Goal: Task Accomplishment & Management: Manage account settings

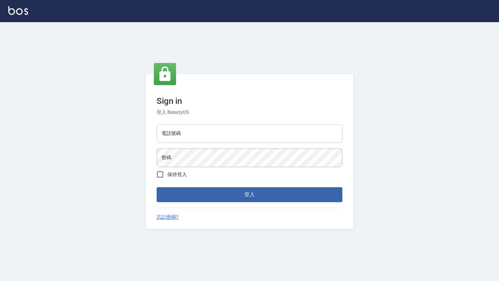
click at [208, 138] on input "電話號碼" at bounding box center [250, 133] width 186 height 19
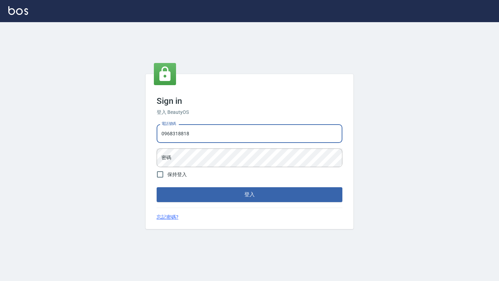
type input "0968318818"
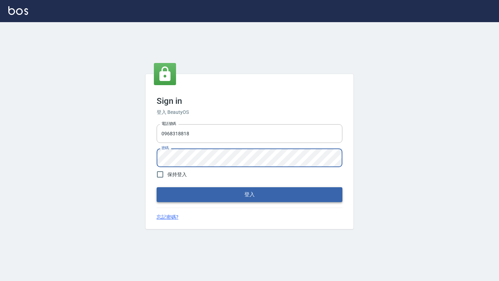
click at [222, 190] on button "登入" at bounding box center [250, 194] width 186 height 15
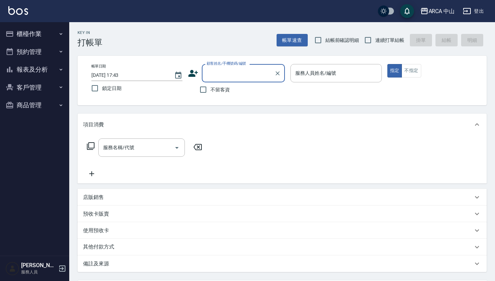
click at [40, 39] on button "櫃檯作業" at bounding box center [35, 34] width 64 height 18
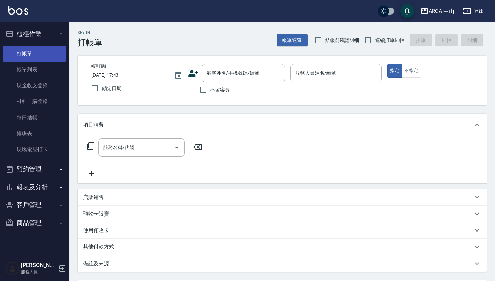
click at [30, 51] on link "打帳單" at bounding box center [35, 54] width 64 height 16
click at [29, 33] on button "櫃檯作業" at bounding box center [35, 34] width 64 height 18
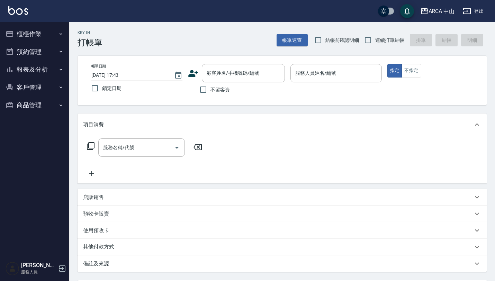
click at [169, 158] on div "服務名稱/代號 服務名稱/代號" at bounding box center [144, 158] width 123 height 39
click at [172, 154] on div at bounding box center [176, 148] width 10 height 18
click at [184, 148] on div "服務名稱/代號" at bounding box center [141, 148] width 87 height 18
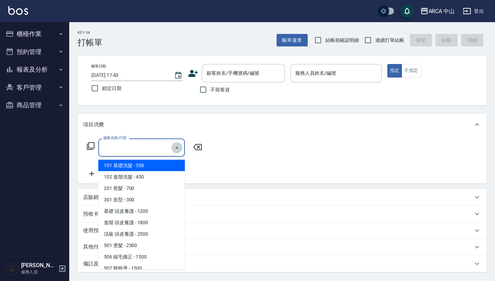
click at [179, 148] on icon "Close" at bounding box center [177, 148] width 8 height 8
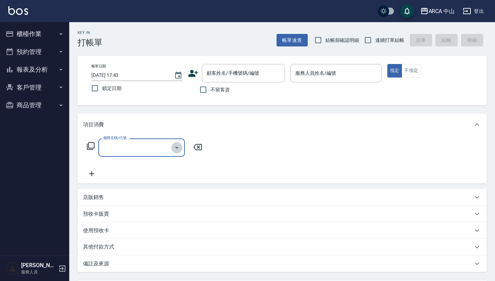
click at [179, 148] on icon "Open" at bounding box center [177, 148] width 8 height 8
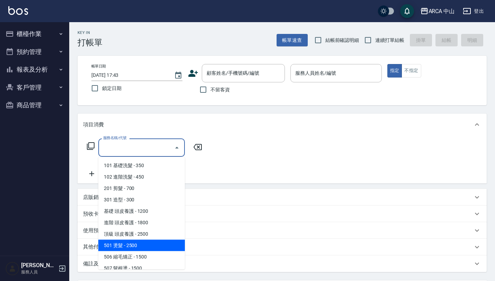
click at [161, 247] on span "501 燙髮 - 2500" at bounding box center [141, 245] width 87 height 11
type input "501 燙髮(501)"
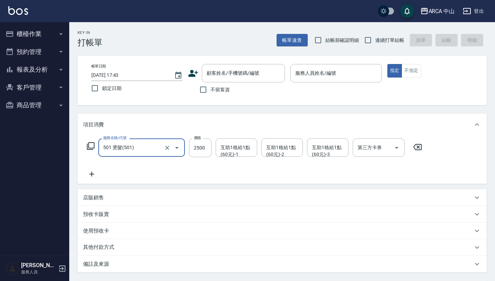
click at [179, 146] on icon "Open" at bounding box center [177, 148] width 8 height 8
click at [206, 172] on div "服務名稱/代號 501 燙髮(501) 服務名稱/代號 價格 2500 價格 互助1格給1點(60元)-1 互助1格給1點(60元)-1 互助1格給1點(60…" at bounding box center [254, 159] width 343 height 40
click at [178, 145] on icon "Open" at bounding box center [177, 148] width 8 height 8
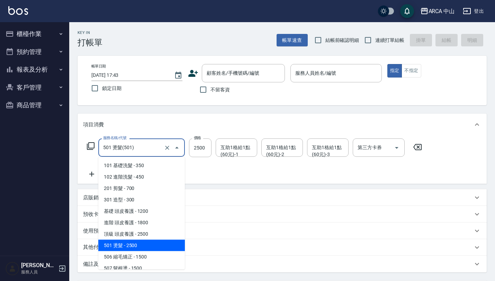
click at [139, 244] on span "501 燙髮 - 2500" at bounding box center [141, 245] width 87 height 11
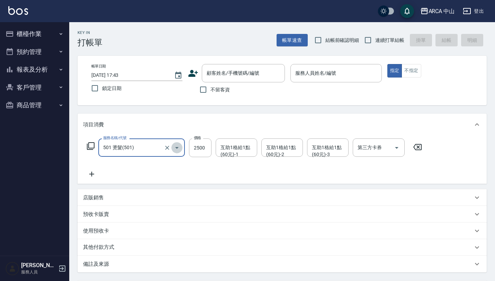
click at [178, 147] on icon "Open" at bounding box center [176, 148] width 3 height 2
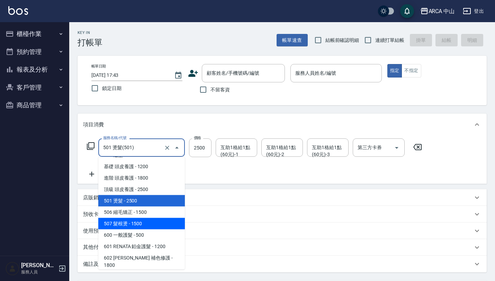
scroll to position [45, 0]
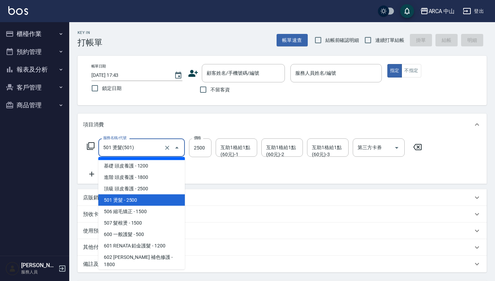
click at [142, 149] on input "501 燙髮(501)" at bounding box center [131, 148] width 61 height 12
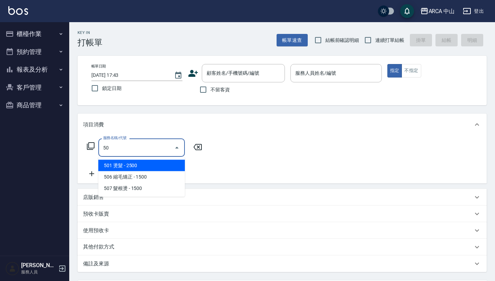
type input "5"
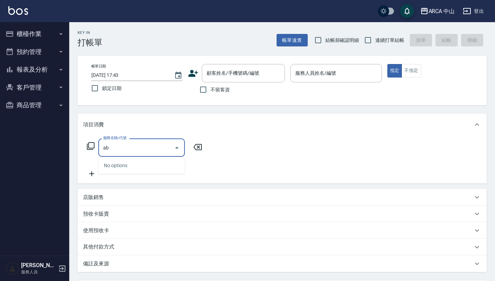
type input "a"
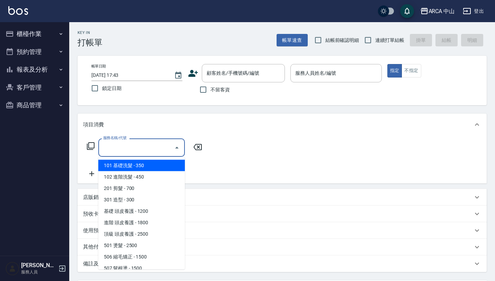
type input "b"
type input "c"
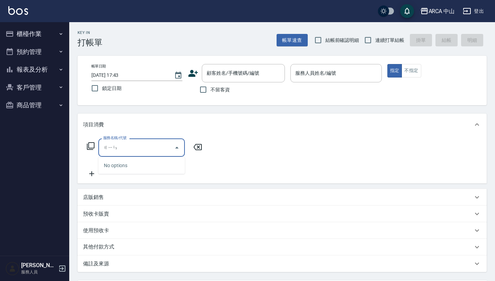
type input "金"
type input "銀"
type input "、"
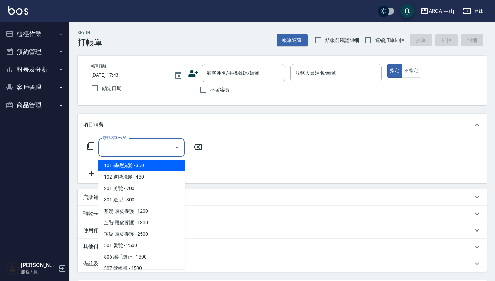
type input "ㄉ"
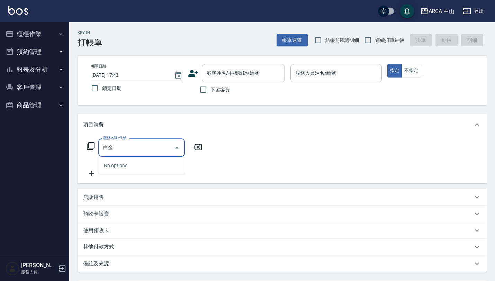
type input "白"
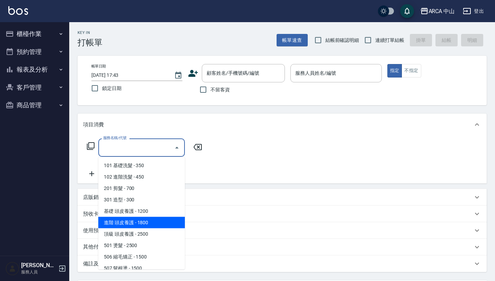
click at [157, 217] on span "進階 頭皮養護 - 1800" at bounding box center [141, 222] width 87 height 11
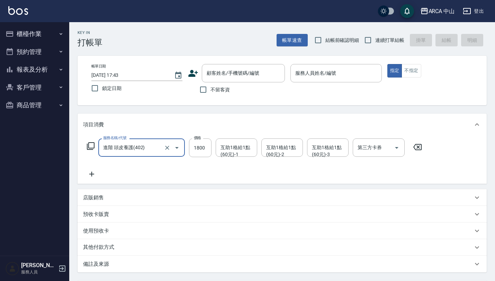
click at [176, 149] on icon "Open" at bounding box center [177, 148] width 8 height 8
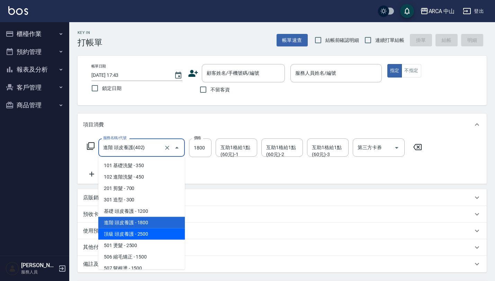
click at [154, 232] on span "頂級 頭皮養護 - 2500" at bounding box center [141, 234] width 87 height 11
type input "頂級 頭皮養護(403)"
type input "2500"
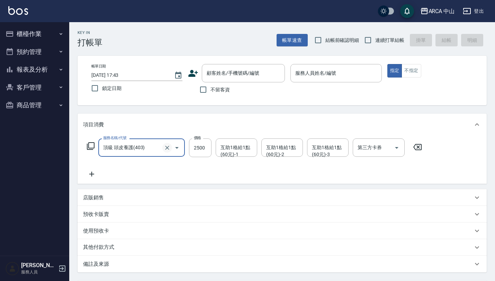
click at [171, 150] on button "Clear" at bounding box center [167, 148] width 10 height 10
click at [168, 148] on icon "Clear" at bounding box center [167, 147] width 7 height 7
type input "頂級 頭皮養護(403)"
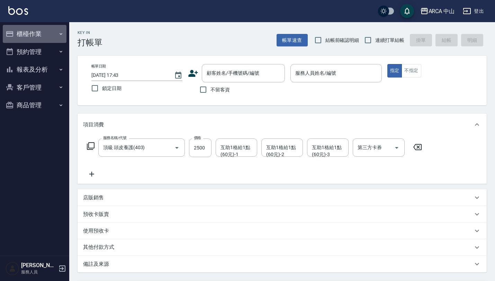
click at [43, 34] on button "櫃檯作業" at bounding box center [35, 34] width 64 height 18
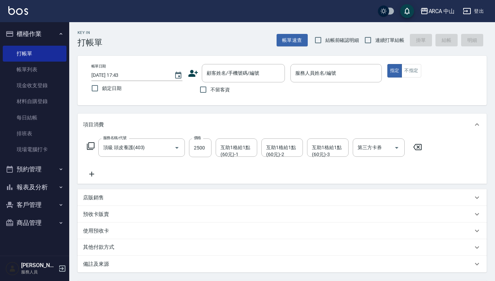
click at [37, 35] on button "櫃檯作業" at bounding box center [35, 34] width 64 height 18
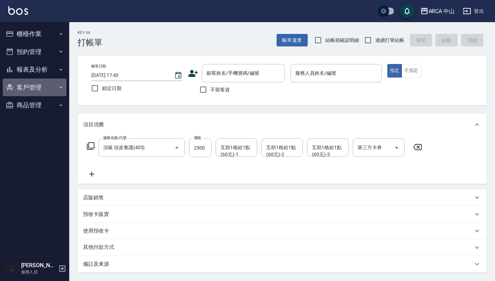
click at [38, 89] on button "客戶管理" at bounding box center [35, 88] width 64 height 18
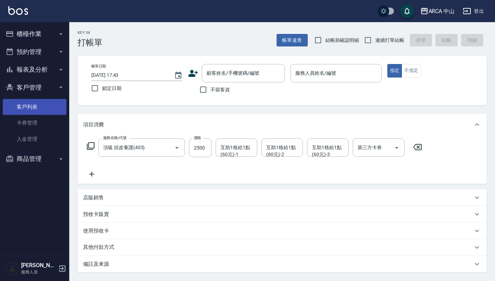
click at [34, 107] on link "客戶列表" at bounding box center [35, 107] width 64 height 16
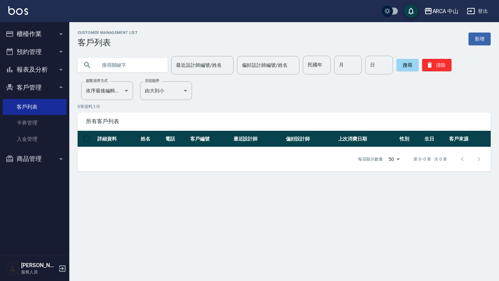
click at [38, 71] on button "報表及分析" at bounding box center [35, 70] width 64 height 18
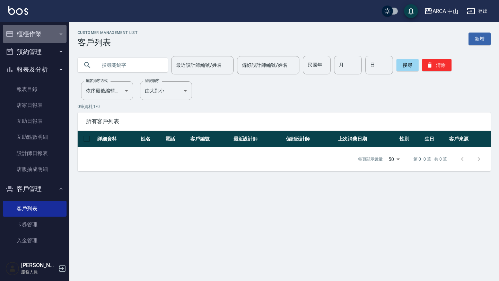
click at [40, 32] on button "櫃檯作業" at bounding box center [35, 34] width 64 height 18
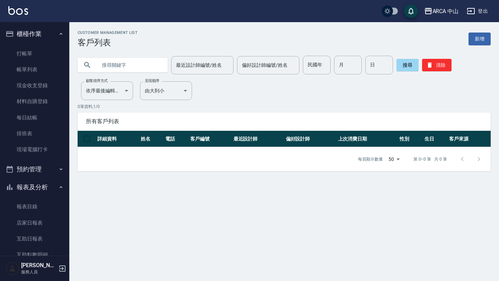
click at [37, 33] on button "櫃檯作業" at bounding box center [35, 34] width 64 height 18
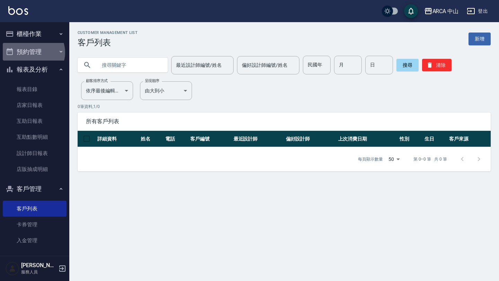
click at [33, 52] on button "預約管理" at bounding box center [35, 52] width 64 height 18
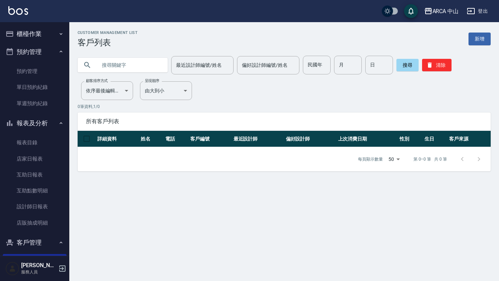
click at [33, 52] on button "預約管理" at bounding box center [35, 52] width 64 height 18
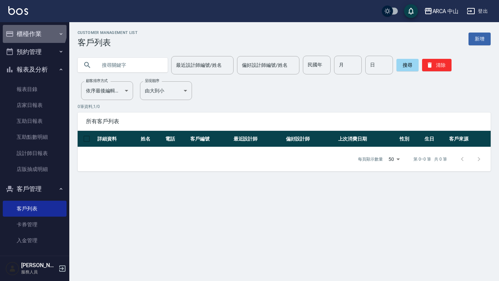
click at [34, 31] on button "櫃檯作業" at bounding box center [35, 34] width 64 height 18
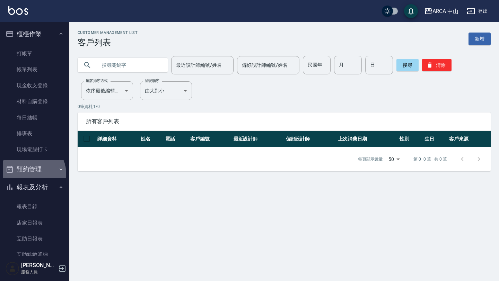
click at [30, 173] on button "預約管理" at bounding box center [35, 169] width 64 height 18
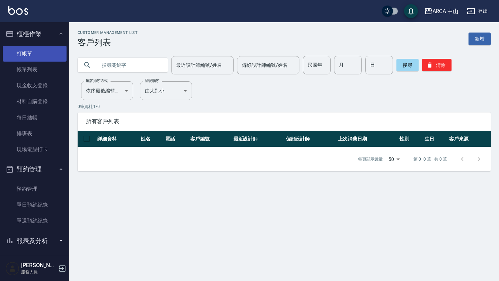
click at [35, 50] on link "打帳單" at bounding box center [35, 54] width 64 height 16
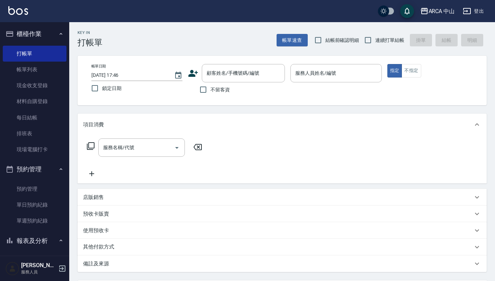
click at [27, 272] on p "服務人員" at bounding box center [38, 272] width 35 height 6
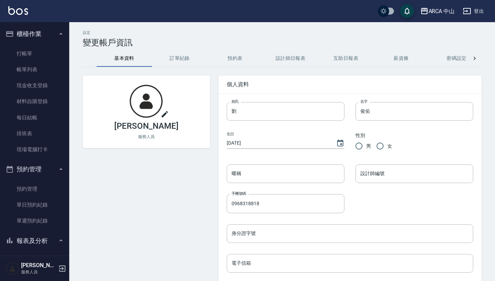
drag, startPoint x: 192, startPoint y: 40, endPoint x: 190, endPoint y: 51, distance: 11.3
click at [192, 40] on div "設定 變更帳戶資訊" at bounding box center [282, 38] width 399 height 17
click at [186, 60] on button "訂單紀錄" at bounding box center [179, 58] width 55 height 17
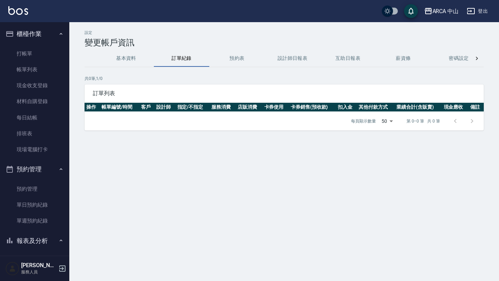
click at [232, 53] on button "預約表" at bounding box center [236, 58] width 55 height 17
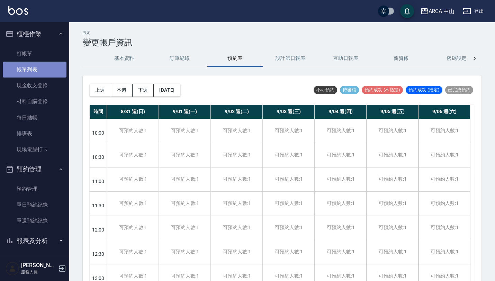
click at [39, 69] on link "帳單列表" at bounding box center [35, 70] width 64 height 16
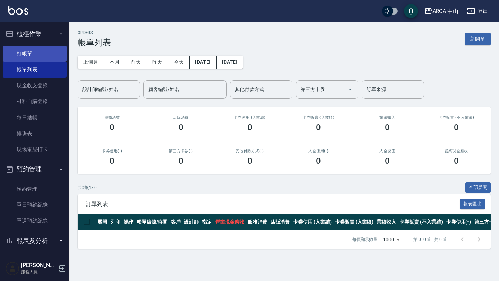
click at [51, 49] on link "打帳單" at bounding box center [35, 54] width 64 height 16
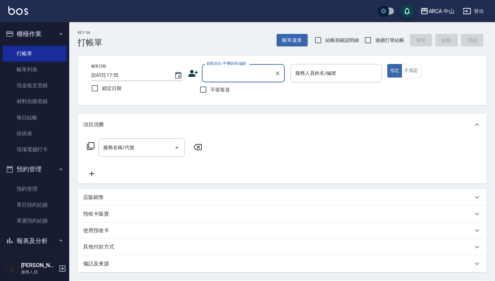
click at [253, 72] on input "顧客姓名/手機號碼/編號" at bounding box center [238, 73] width 66 height 12
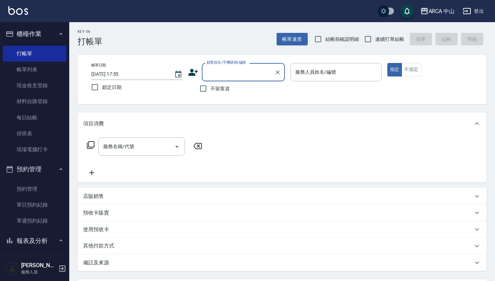
scroll to position [68, 0]
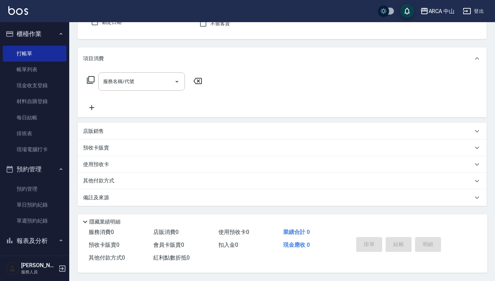
click at [178, 157] on div "使用預收卡" at bounding box center [282, 164] width 409 height 17
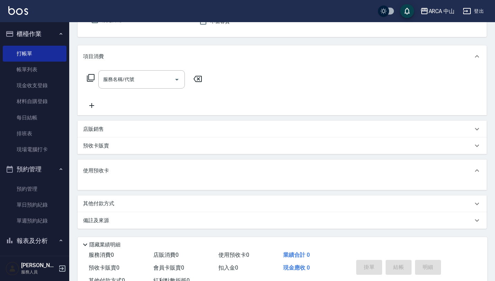
click at [179, 177] on div "使用預收卡" at bounding box center [282, 171] width 409 height 22
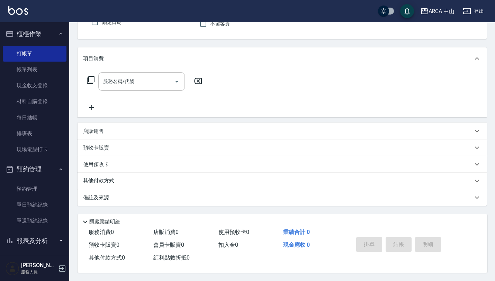
click at [169, 87] on div "服務名稱/代號" at bounding box center [141, 81] width 87 height 18
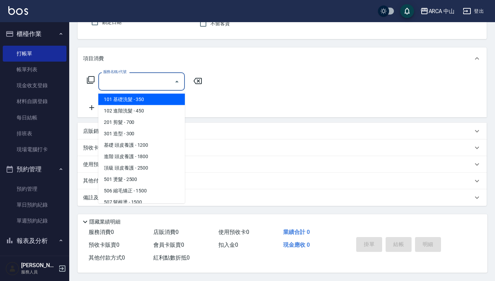
click at [164, 98] on span "101 基礎洗髮 - 350" at bounding box center [141, 99] width 87 height 11
type input "101 基礎洗髮(101)"
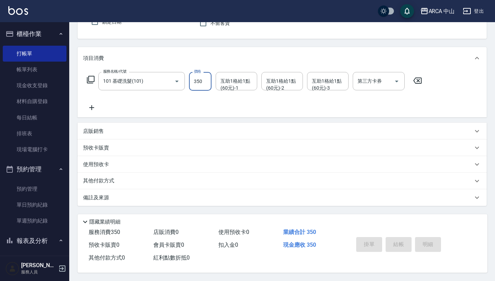
click at [193, 82] on input "350" at bounding box center [200, 81] width 23 height 19
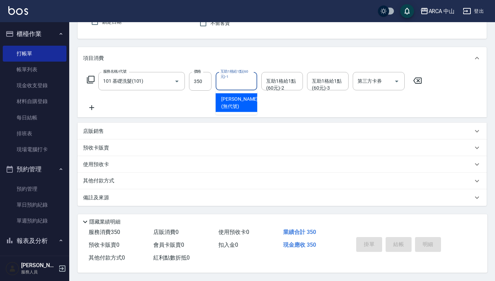
click at [228, 83] on input "互助1格給1點(60元)-1" at bounding box center [236, 81] width 35 height 12
click at [229, 84] on input "互助1格給1點(60元)-1" at bounding box center [236, 81] width 35 height 12
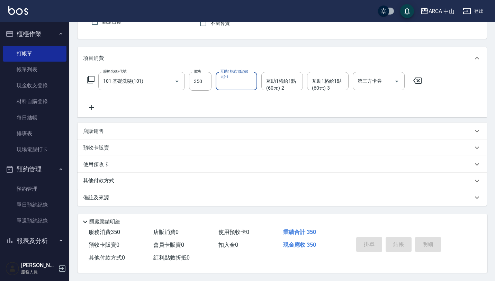
click at [229, 84] on input "互助1格給1點(60元)-1" at bounding box center [236, 81] width 35 height 12
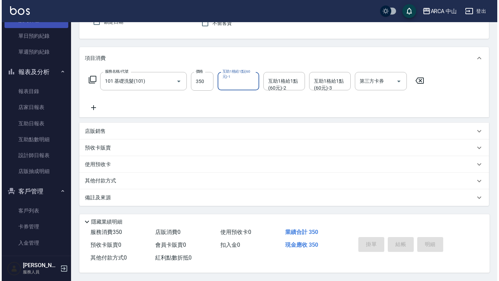
scroll to position [193, 0]
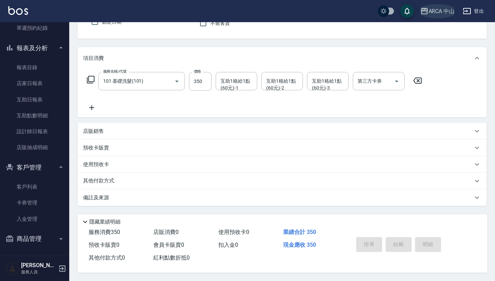
click at [431, 9] on div "ARCA 中山" at bounding box center [442, 11] width 26 height 9
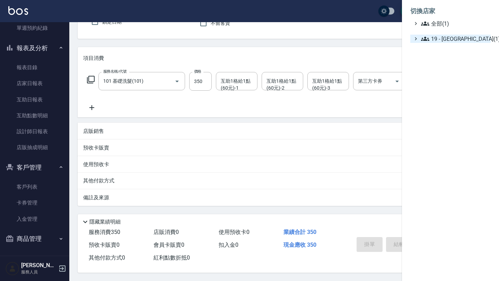
click at [432, 38] on span "19 - 新城區(1)" at bounding box center [454, 39] width 67 height 8
click at [439, 50] on span "19.01 - 新城區 (1)" at bounding box center [458, 47] width 60 height 8
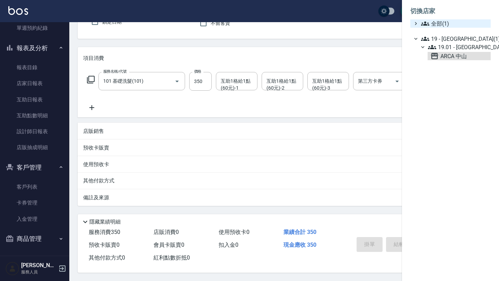
drag, startPoint x: 440, startPoint y: 57, endPoint x: 420, endPoint y: 23, distance: 40.0
click at [420, 23] on ul "全部(1) 19 - 新城區(1) 19.01 - 新城區 (1) ARCA 中山" at bounding box center [450, 39] width 80 height 41
click at [420, 35] on div "19 - 新城區(1)" at bounding box center [453, 39] width 68 height 8
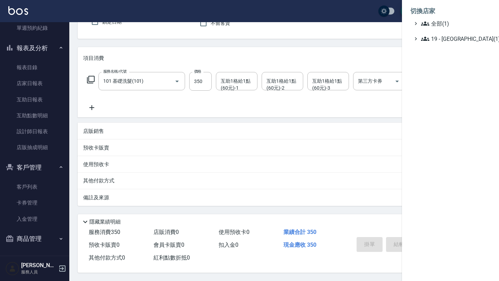
click at [422, 37] on icon at bounding box center [425, 39] width 8 height 8
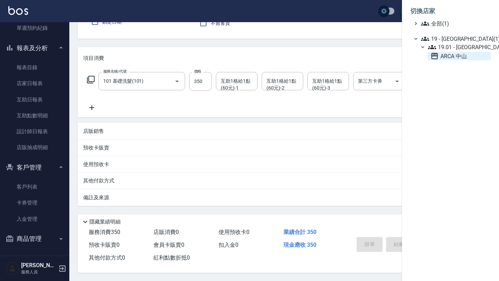
click at [450, 56] on span "ARCA 中山" at bounding box center [458, 56] width 57 height 8
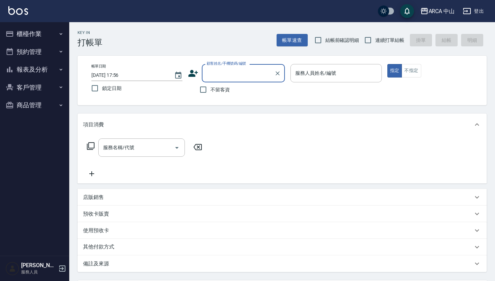
click at [45, 122] on nav "櫃檯作業 打帳單 帳單列表 現金收支登錄 材料自購登錄 每日結帳 排班表 現場電腦打卡 預約管理 預約管理 單日預約紀錄 單週預約紀錄 報表及分析 報表目錄 …" at bounding box center [34, 139] width 69 height 234
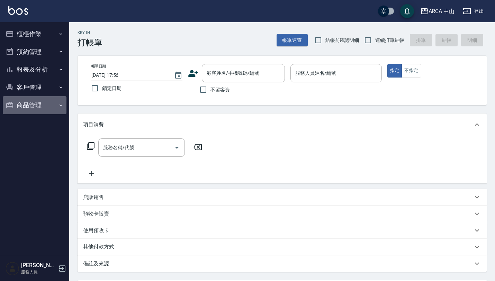
click at [48, 106] on button "商品管理" at bounding box center [35, 105] width 64 height 18
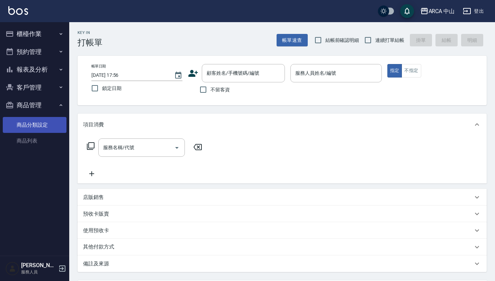
click at [45, 128] on link "商品分類設定" at bounding box center [35, 125] width 64 height 16
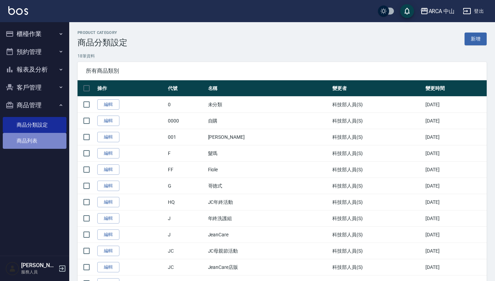
click at [55, 146] on link "商品列表" at bounding box center [35, 141] width 64 height 16
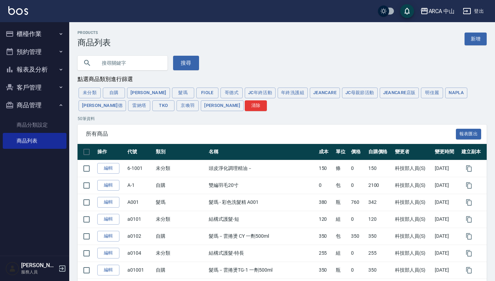
click at [58, 91] on button "客戶管理" at bounding box center [35, 88] width 64 height 18
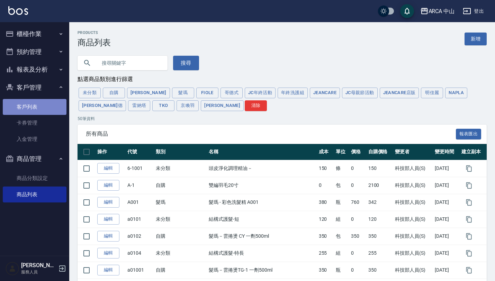
click at [58, 106] on link "客戶列表" at bounding box center [35, 107] width 64 height 16
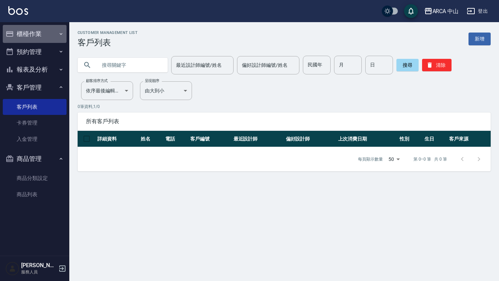
click at [35, 41] on button "櫃檯作業" at bounding box center [35, 34] width 64 height 18
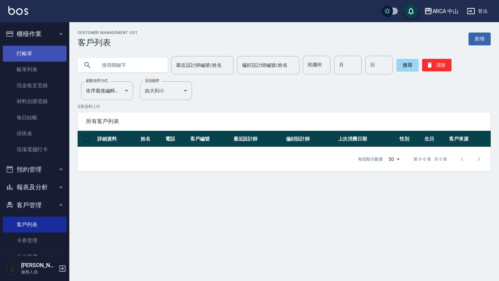
click at [38, 58] on link "打帳單" at bounding box center [35, 54] width 64 height 16
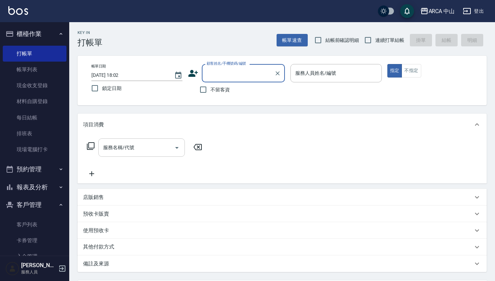
click at [137, 150] on input "服務名稱/代號" at bounding box center [136, 148] width 70 height 12
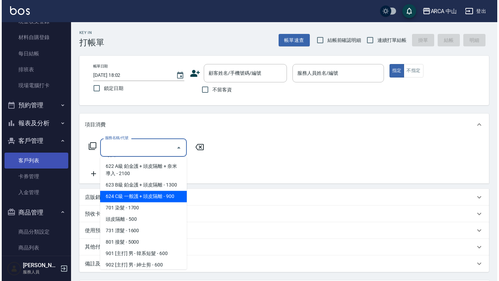
scroll to position [75, 0]
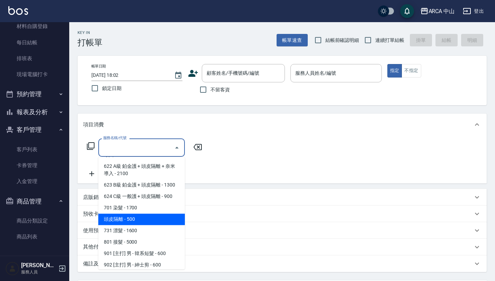
click at [467, 11] on icon "button" at bounding box center [467, 11] width 8 height 6
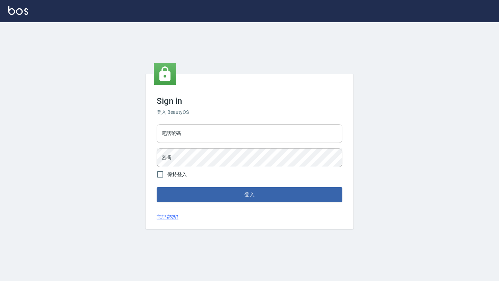
click at [185, 142] on input "電話號碼" at bounding box center [250, 133] width 186 height 19
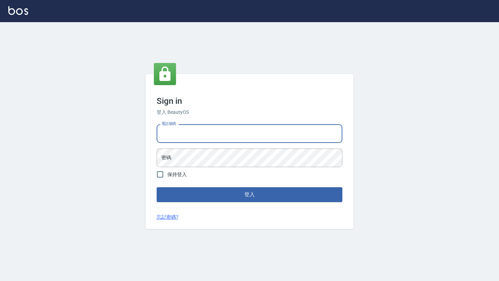
type input "0968318818"
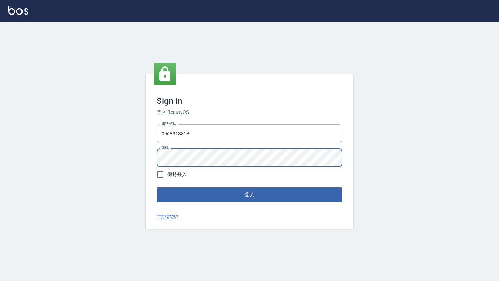
click at [157, 187] on button "登入" at bounding box center [250, 194] width 186 height 15
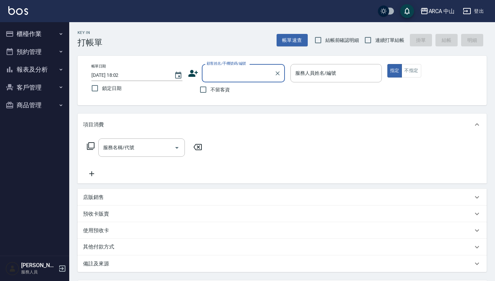
click at [25, 146] on nav "櫃檯作業 打帳單 帳單列表 現金收支登錄 材料自購登錄 每日結帳 排班表 現場電腦打卡 預約管理 預約管理 單日預約紀錄 單週預約紀錄 報表及分析 報表目錄 …" at bounding box center [34, 139] width 69 height 234
click at [123, 45] on div "Key In 打帳單 帳單速查 結帳前確認明細 連續打單結帳 掛單 結帳 明細" at bounding box center [278, 34] width 418 height 25
click at [134, 46] on div "Key In 打帳單 帳單速查 結帳前確認明細 連續打單結帳 掛單 結帳 明細" at bounding box center [278, 34] width 418 height 25
click at [43, 160] on button "資料設定" at bounding box center [35, 159] width 64 height 18
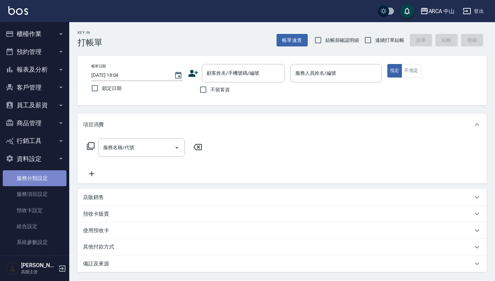
click at [43, 175] on link "服務分類設定" at bounding box center [35, 178] width 64 height 16
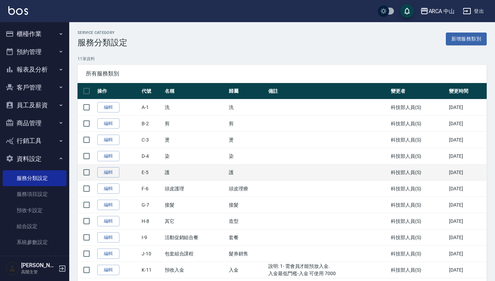
scroll to position [22, 0]
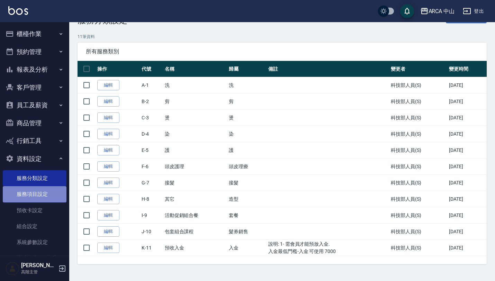
click at [55, 197] on link "服務項目設定" at bounding box center [35, 194] width 64 height 16
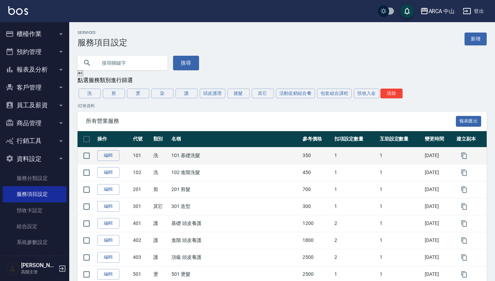
click at [137, 157] on td "101" at bounding box center [141, 155] width 20 height 17
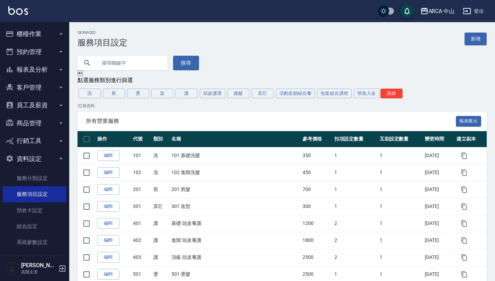
click at [113, 157] on link "編輯" at bounding box center [108, 155] width 22 height 11
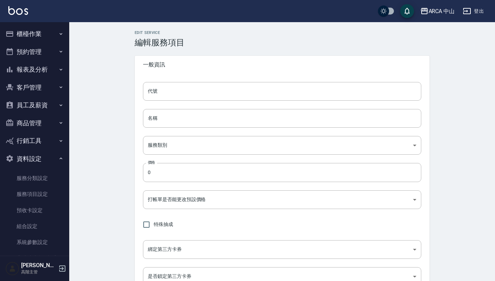
type input "101"
type input "101 基礎洗髮"
type input "570acc03-8274-4305-b7ee-912470182d75"
type input "350"
type input "FALSE"
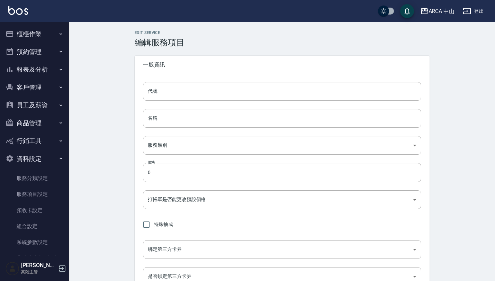
type input "none"
type input "UNSET"
type input "none"
type input "互助1格給1點(60元)"
type input "3"
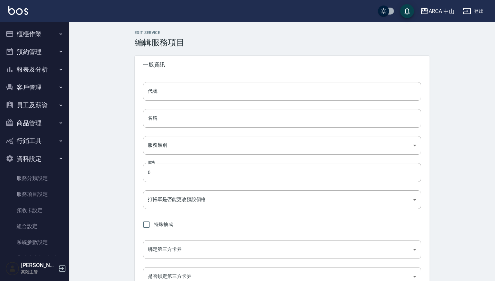
type input "點數"
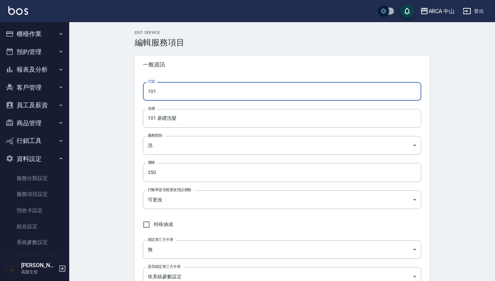
drag, startPoint x: 155, startPoint y: 89, endPoint x: 151, endPoint y: 89, distance: 4.2
click at [154, 89] on input "101" at bounding box center [282, 91] width 278 height 19
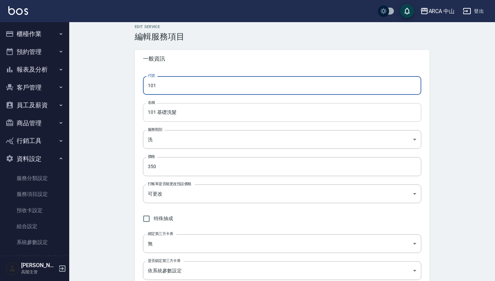
scroll to position [5, 0]
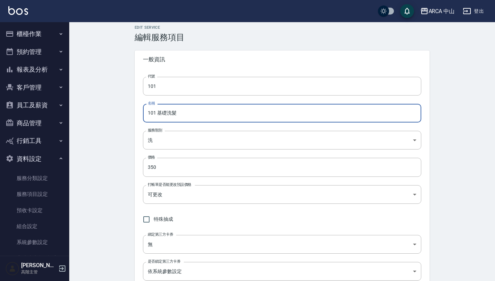
click at [229, 116] on input "101 基礎洗髮" at bounding box center [282, 113] width 278 height 19
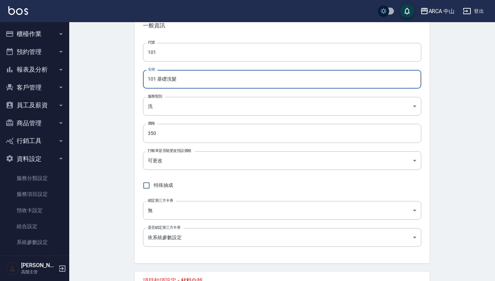
scroll to position [83, 0]
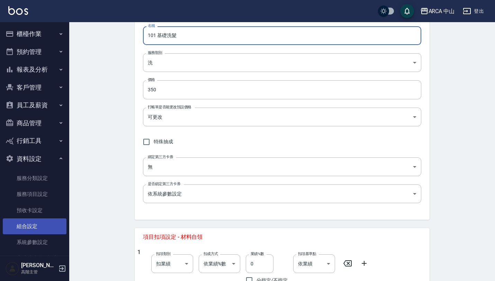
click at [54, 234] on link "組合設定" at bounding box center [35, 226] width 64 height 16
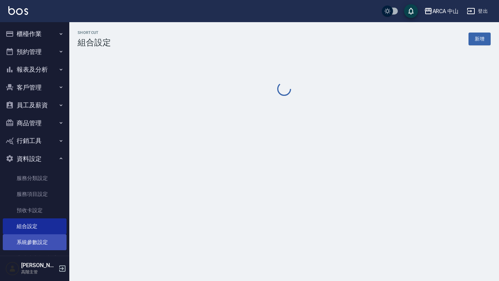
click at [48, 247] on link "系統參數設定" at bounding box center [35, 242] width 64 height 16
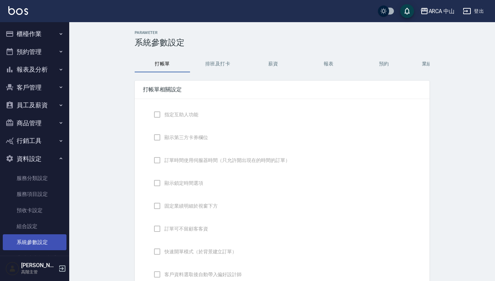
checkbox input "true"
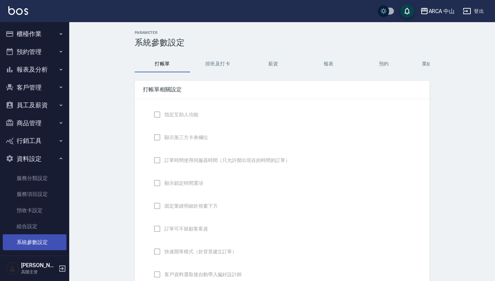
checkbox input "false"
type input "NICKNAME"
type input "LASTORDER"
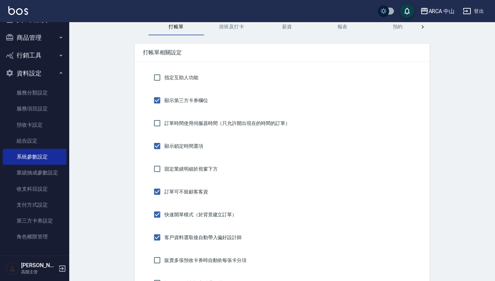
scroll to position [61, 0]
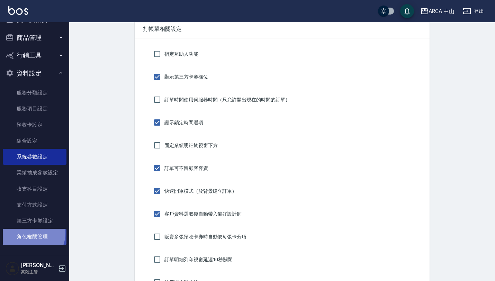
click at [28, 233] on link "角色權限管理" at bounding box center [35, 237] width 64 height 16
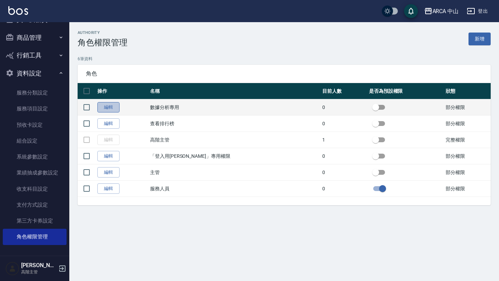
click at [111, 112] on link "編輯" at bounding box center [108, 107] width 22 height 11
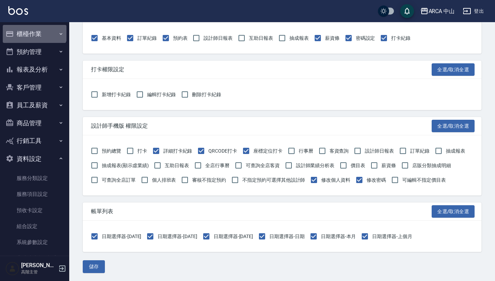
click at [34, 28] on button "櫃檯作業" at bounding box center [35, 34] width 64 height 18
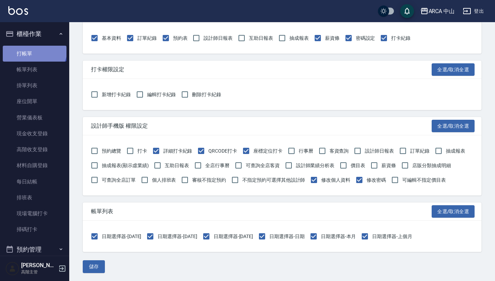
click at [34, 48] on link "打帳單" at bounding box center [35, 54] width 64 height 16
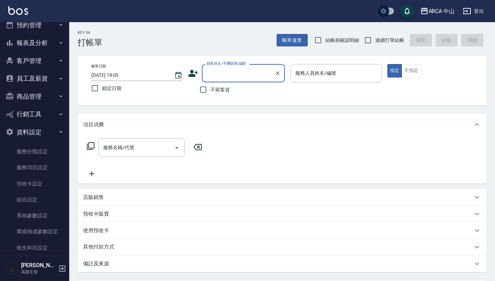
scroll to position [283, 0]
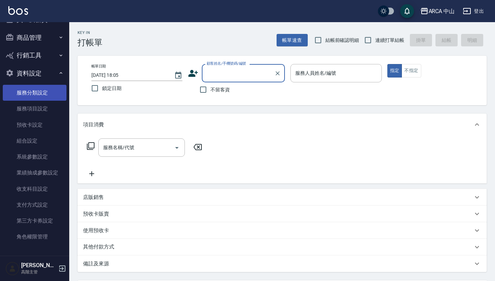
click at [41, 90] on link "服務分類設定" at bounding box center [35, 93] width 64 height 16
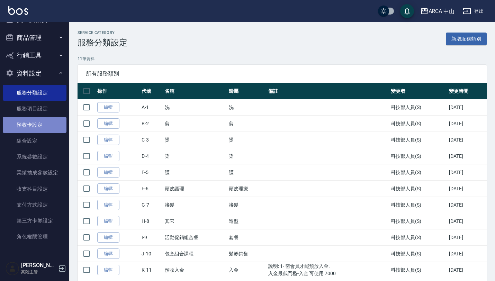
click at [37, 119] on link "預收卡設定" at bounding box center [35, 125] width 64 height 16
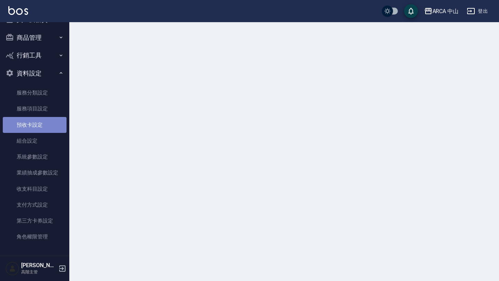
drag, startPoint x: 37, startPoint y: 119, endPoint x: 37, endPoint y: 116, distance: 3.5
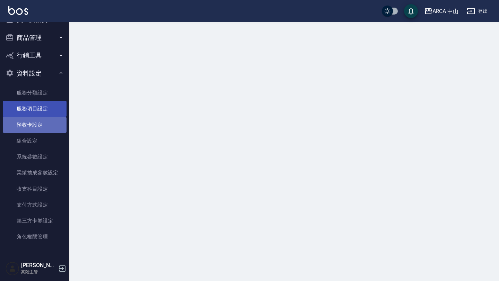
click at [37, 119] on link "預收卡設定" at bounding box center [35, 125] width 64 height 16
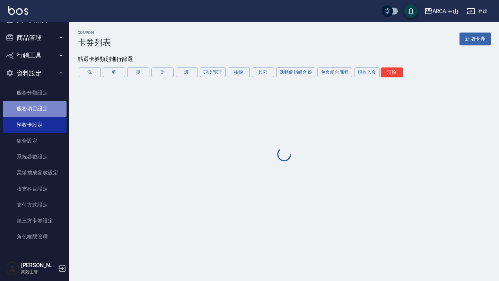
click at [37, 116] on link "服務項目設定" at bounding box center [35, 109] width 64 height 16
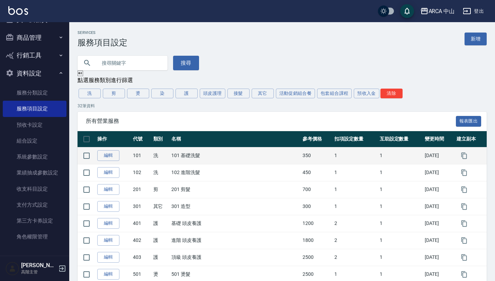
click at [184, 164] on td "101 基礎洗髮" at bounding box center [235, 155] width 131 height 17
click at [190, 158] on td "101 基礎洗髮" at bounding box center [235, 155] width 131 height 17
click at [196, 158] on td "101 基礎洗髮" at bounding box center [235, 155] width 131 height 17
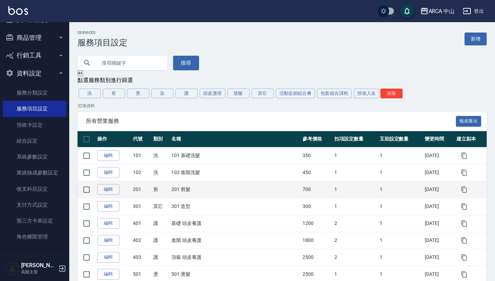
click at [113, 196] on td "編輯" at bounding box center [114, 189] width 36 height 17
click at [113, 190] on link "編輯" at bounding box center [108, 189] width 22 height 11
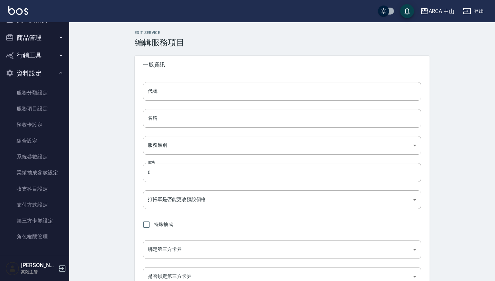
type input "201"
type input "201 剪髮"
type input "d053f933-0acf-4ab1-a87a-22ebcfbe58a7"
type input "700"
type input "FALSE"
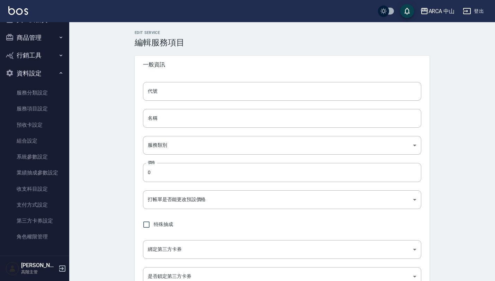
type input "none"
type input "UNSET"
type input "none"
type input "互助1格給1點(60元)"
type input "3"
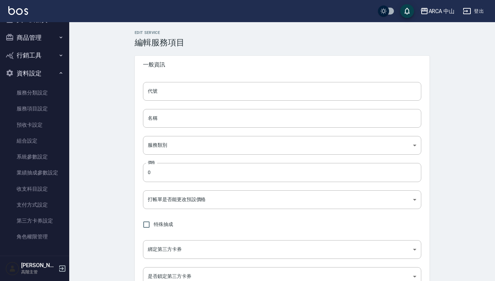
type input "點數"
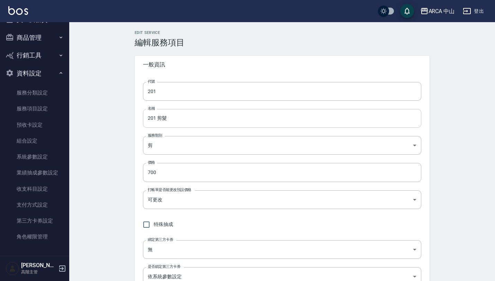
click at [199, 123] on input "201 剪髮" at bounding box center [282, 118] width 278 height 19
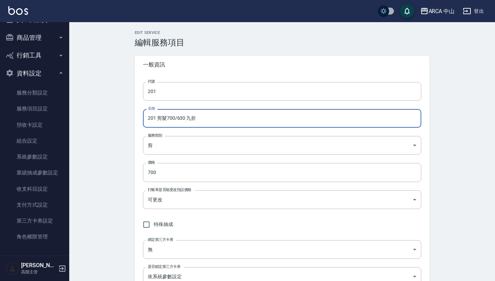
type input "201 剪髮700/630 九折"
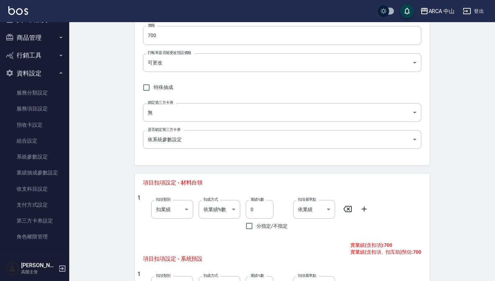
scroll to position [311, 0]
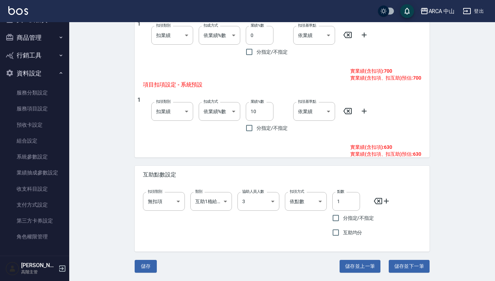
drag, startPoint x: 406, startPoint y: 264, endPoint x: 207, endPoint y: 228, distance: 202.7
click at [150, 263] on button "儲存" at bounding box center [146, 266] width 22 height 13
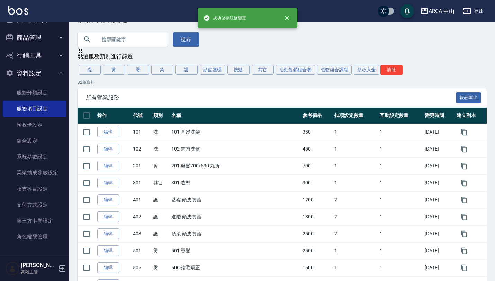
scroll to position [24, 0]
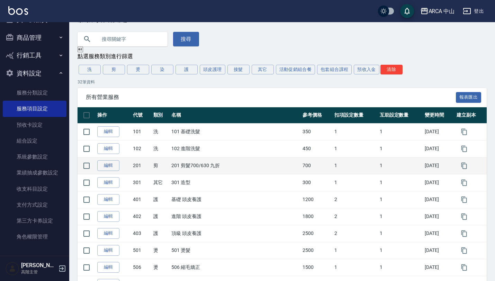
click at [203, 166] on td "201 剪髮700/630 九折" at bounding box center [235, 165] width 131 height 17
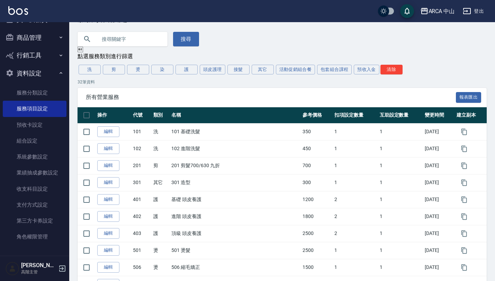
click at [21, 38] on button "商品管理" at bounding box center [35, 38] width 64 height 18
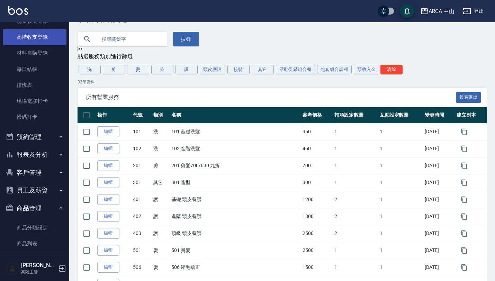
scroll to position [0, 0]
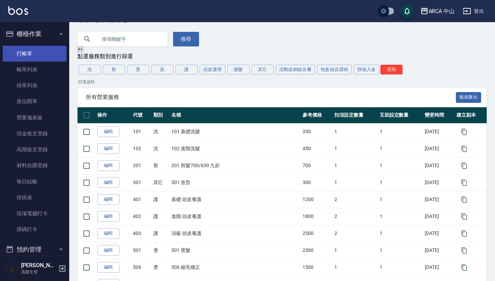
click at [38, 48] on link "打帳單" at bounding box center [35, 54] width 64 height 16
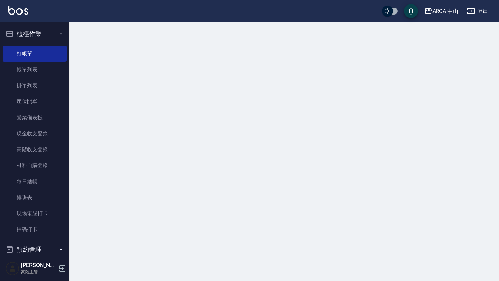
drag, startPoint x: 38, startPoint y: 48, endPoint x: 87, endPoint y: 55, distance: 49.7
click at [39, 48] on link "打帳單" at bounding box center [35, 54] width 64 height 16
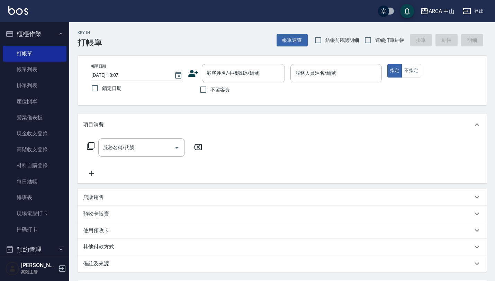
click at [149, 123] on div "項目消費" at bounding box center [278, 124] width 390 height 7
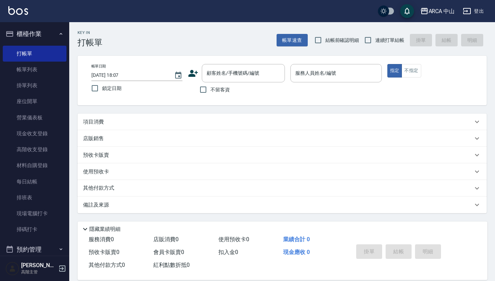
click at [142, 125] on div "項目消費" at bounding box center [278, 121] width 390 height 7
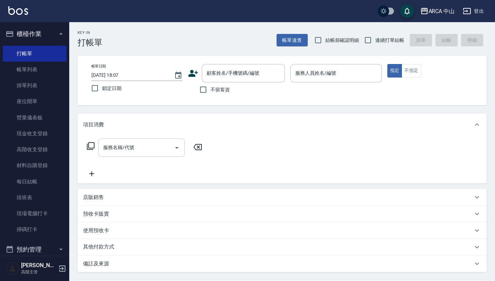
click at [141, 140] on div "服務名稱/代號" at bounding box center [141, 148] width 87 height 18
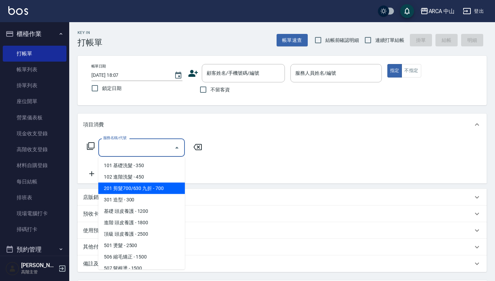
click at [144, 185] on span "201 剪髮700/630 九折 - 700" at bounding box center [141, 188] width 87 height 11
type input "201 剪髮700/630 九折(201)"
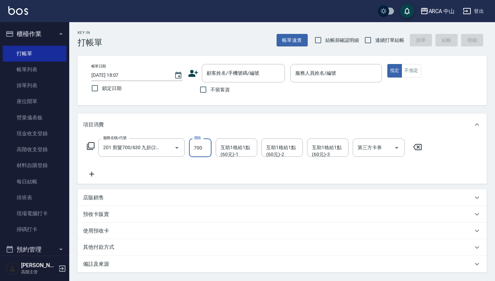
click at [196, 153] on input "700" at bounding box center [200, 148] width 23 height 19
type input "600"
click at [283, 127] on div "項目消費" at bounding box center [278, 124] width 390 height 7
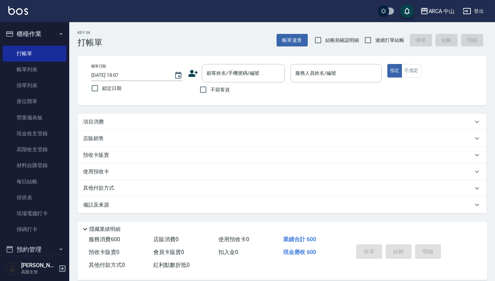
click at [227, 121] on div "項目消費" at bounding box center [278, 121] width 390 height 7
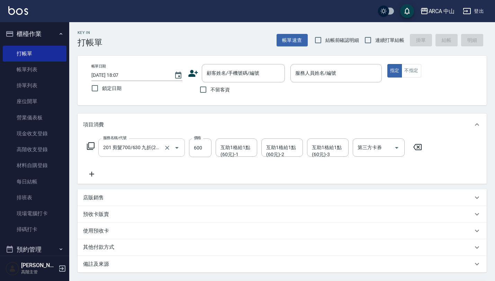
click at [154, 150] on input "201 剪髮700/630 九折(201)" at bounding box center [131, 148] width 61 height 12
click at [193, 145] on input "600" at bounding box center [200, 148] width 23 height 19
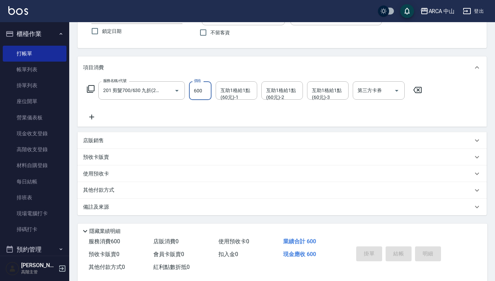
scroll to position [60, 0]
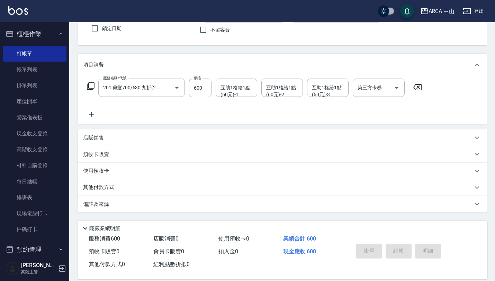
click at [118, 169] on div "使用預收卡" at bounding box center [278, 171] width 390 height 7
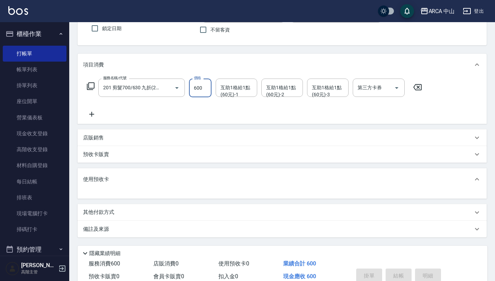
click at [192, 91] on input "600" at bounding box center [200, 88] width 23 height 19
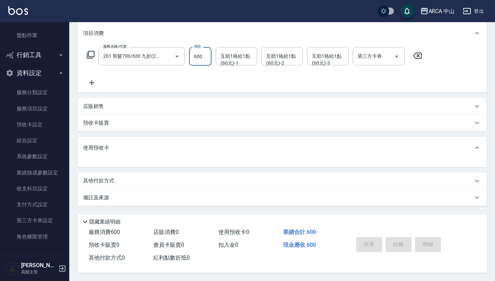
scroll to position [0, 0]
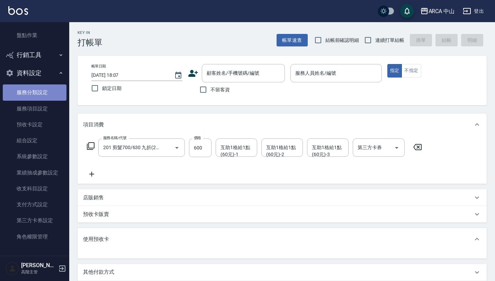
click at [40, 87] on link "服務分類設定" at bounding box center [35, 92] width 64 height 16
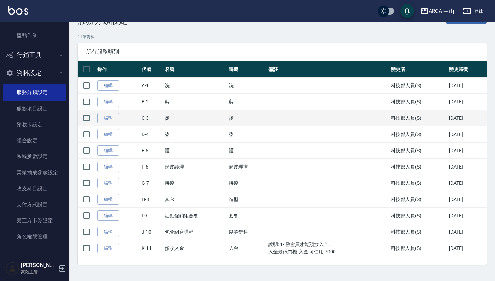
scroll to position [22, 0]
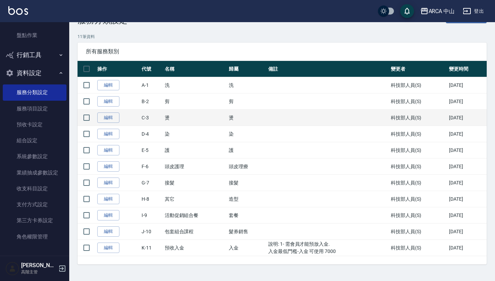
click at [133, 113] on td "編輯" at bounding box center [118, 118] width 44 height 16
drag, startPoint x: 133, startPoint y: 113, endPoint x: 137, endPoint y: 113, distance: 4.2
click at [137, 113] on td "編輯" at bounding box center [118, 118] width 44 height 16
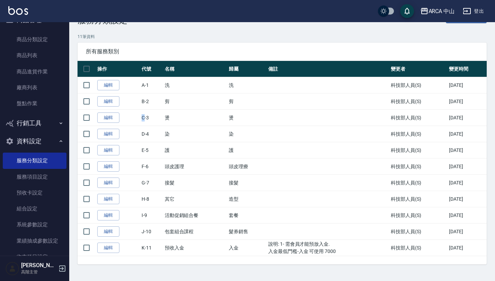
scroll to position [369, 0]
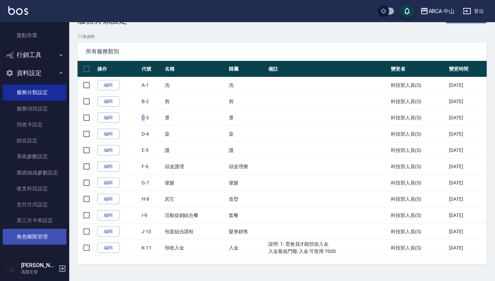
click at [44, 229] on link "角色權限管理" at bounding box center [35, 237] width 64 height 16
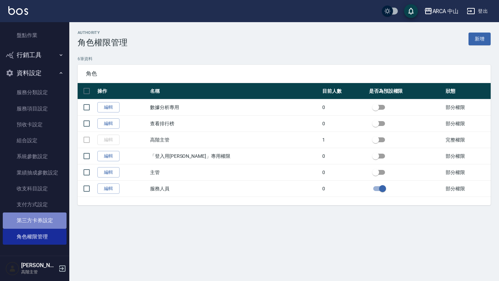
click at [56, 214] on link "第三方卡券設定" at bounding box center [35, 221] width 64 height 16
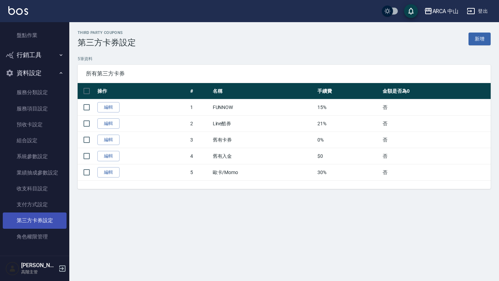
scroll to position [363, 0]
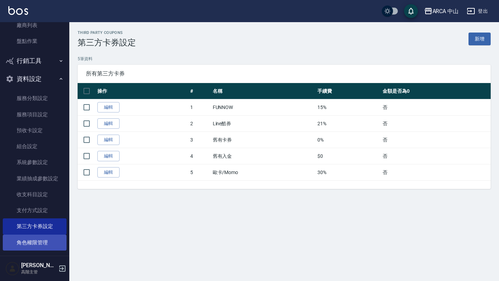
click at [42, 247] on link "角色權限管理" at bounding box center [35, 243] width 64 height 16
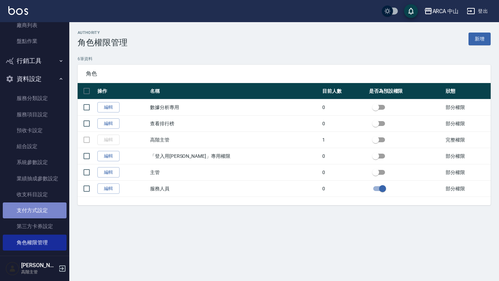
click at [56, 208] on link "支付方式設定" at bounding box center [35, 211] width 64 height 16
